Goal: Task Accomplishment & Management: Use online tool/utility

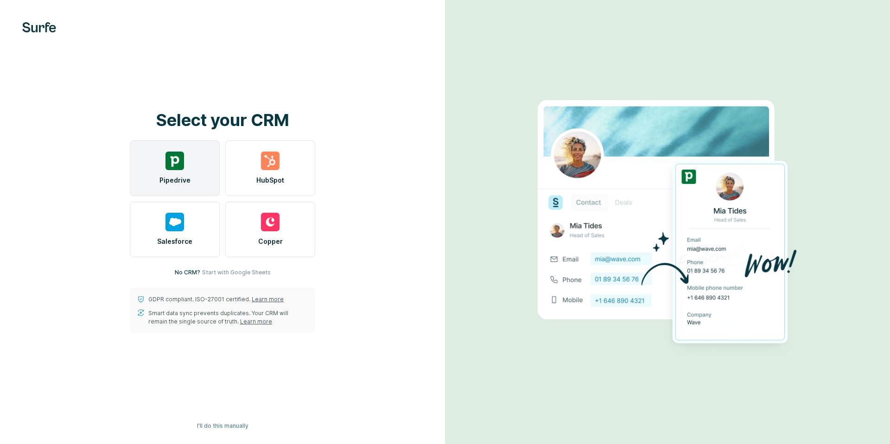
click at [183, 178] on span "Pipedrive" at bounding box center [174, 180] width 31 height 9
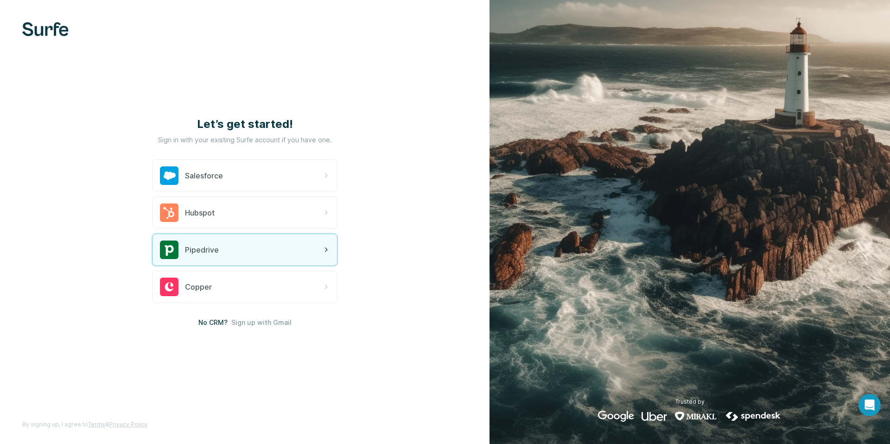
click at [230, 257] on div "Pipedrive" at bounding box center [244, 250] width 184 height 32
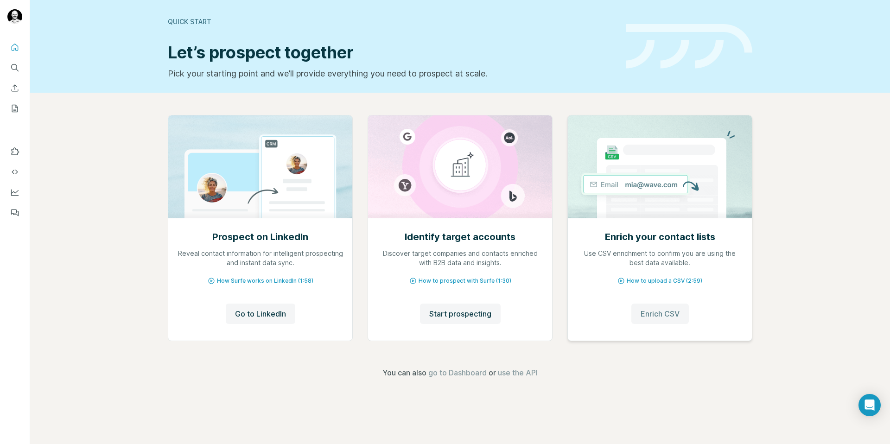
click at [664, 316] on span "Enrich CSV" at bounding box center [659, 313] width 39 height 11
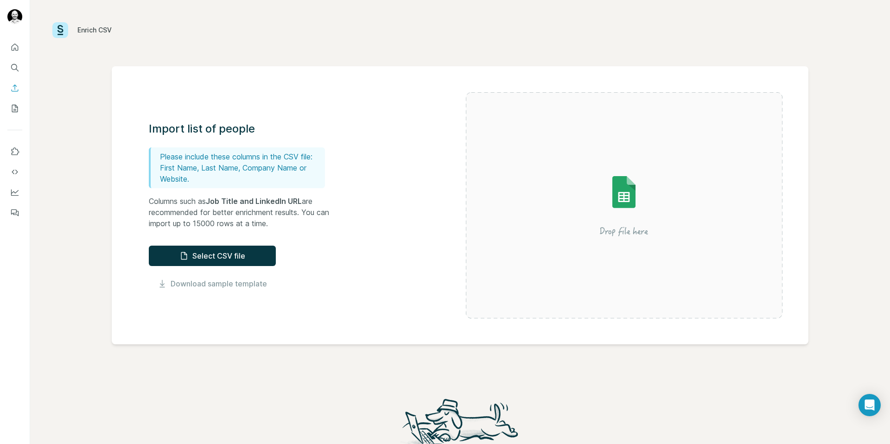
scroll to position [7, 0]
